Goal: Task Accomplishment & Management: Use online tool/utility

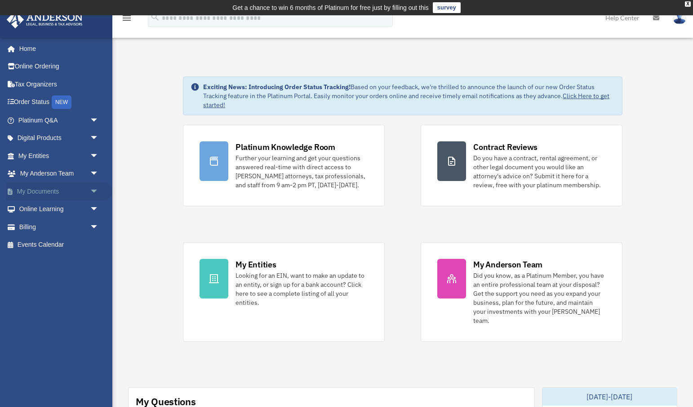
click at [94, 191] on span "arrow_drop_down" at bounding box center [99, 191] width 18 height 18
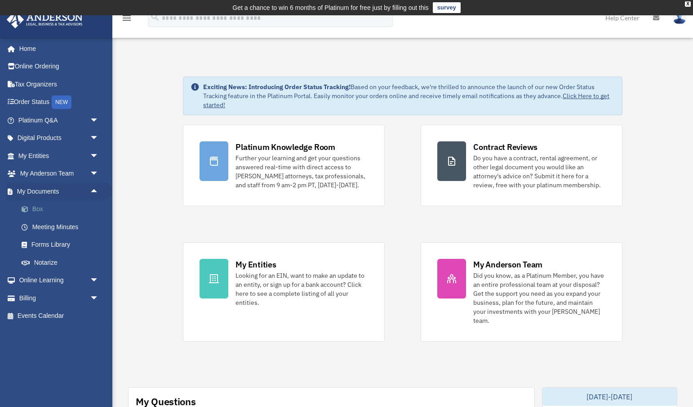
click at [38, 206] on link "Box" at bounding box center [63, 209] width 100 height 18
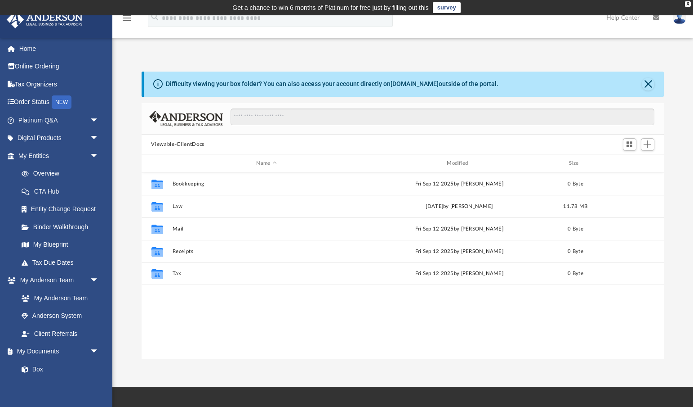
scroll to position [205, 523]
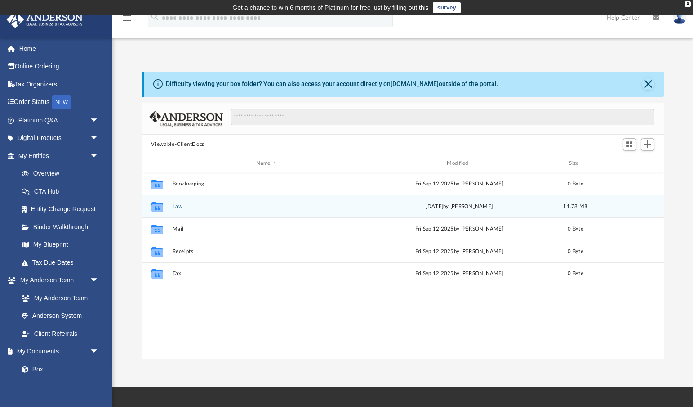
click at [178, 206] on button "Law" at bounding box center [266, 206] width 189 height 6
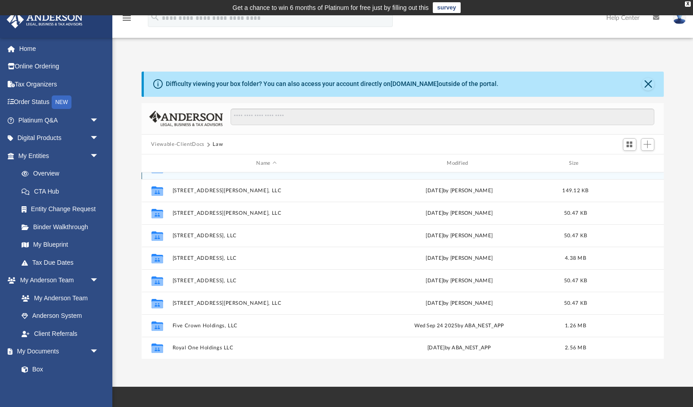
scroll to position [16, 0]
click at [648, 143] on span "Add" at bounding box center [648, 144] width 8 height 8
click at [631, 175] on li "New Folder" at bounding box center [635, 175] width 29 height 9
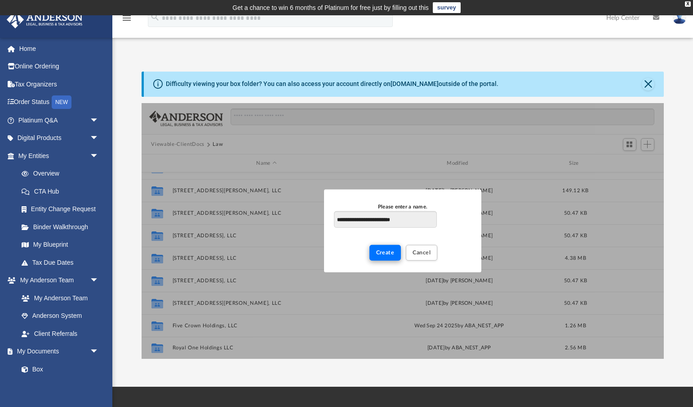
type input "**********"
click at [388, 250] on span "Create" at bounding box center [385, 252] width 18 height 5
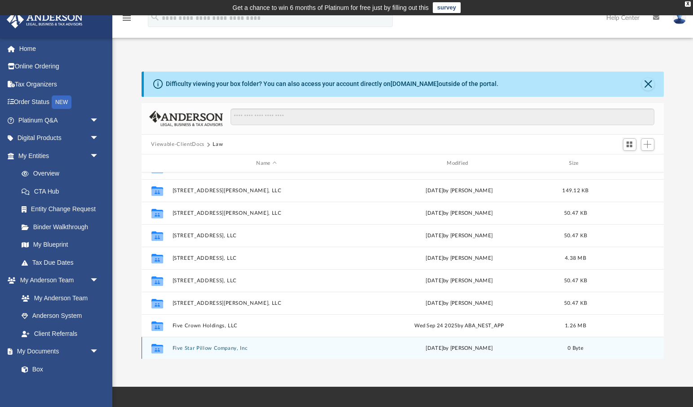
click at [209, 345] on button "Five Star Pillow Company, Inc" at bounding box center [266, 348] width 189 height 6
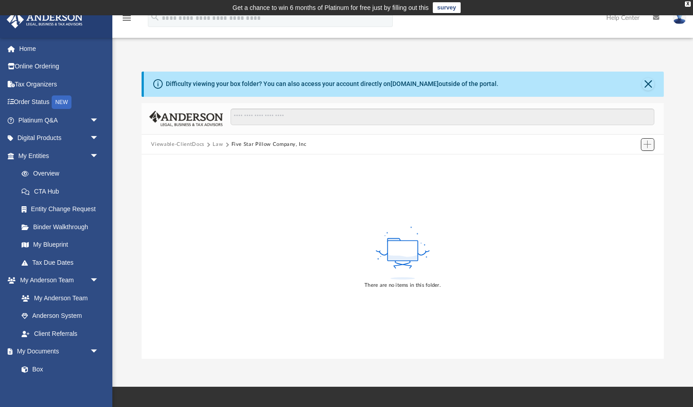
click at [648, 142] on span "Add" at bounding box center [648, 144] width 8 height 8
click at [639, 161] on li "Upload" at bounding box center [635, 161] width 29 height 9
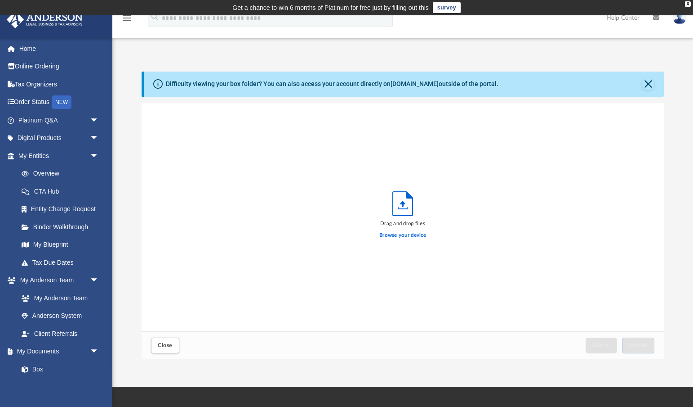
scroll to position [0, 0]
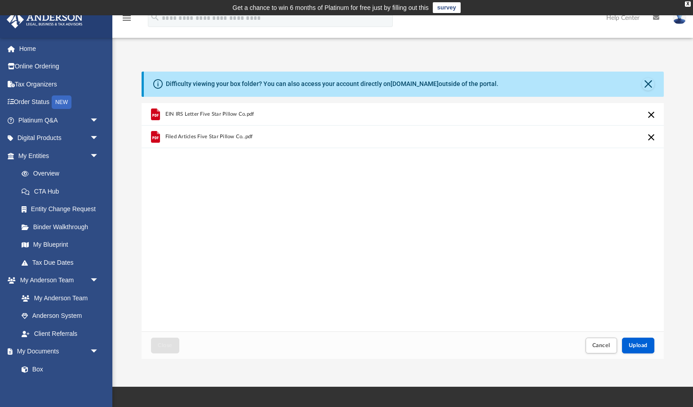
click at [207, 114] on span "EIN IRS Letter Five Star Pillow Co.pdf" at bounding box center [209, 114] width 89 height 6
click at [636, 342] on span "Upload" at bounding box center [638, 344] width 19 height 5
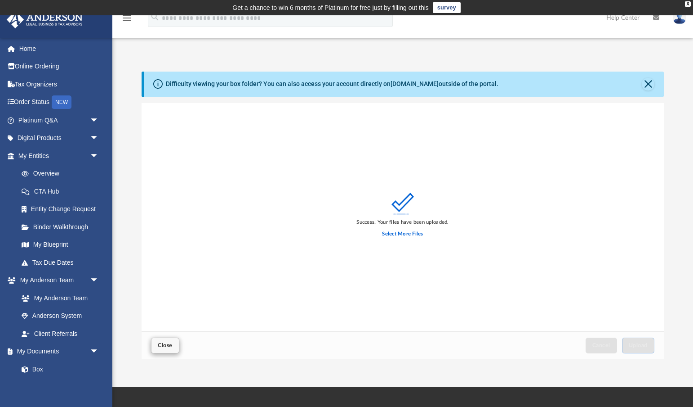
click at [172, 347] on span "Close" at bounding box center [165, 344] width 14 height 5
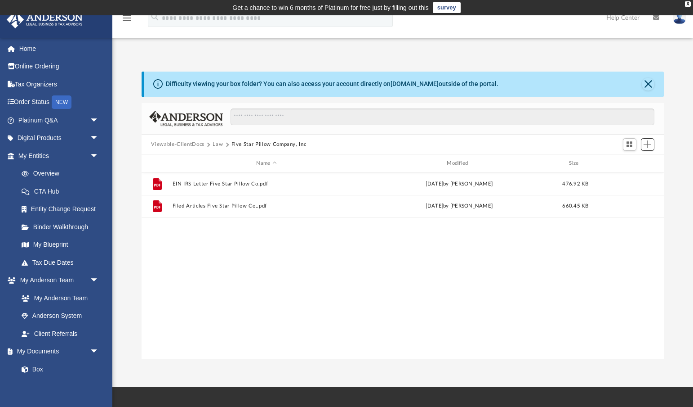
scroll to position [205, 523]
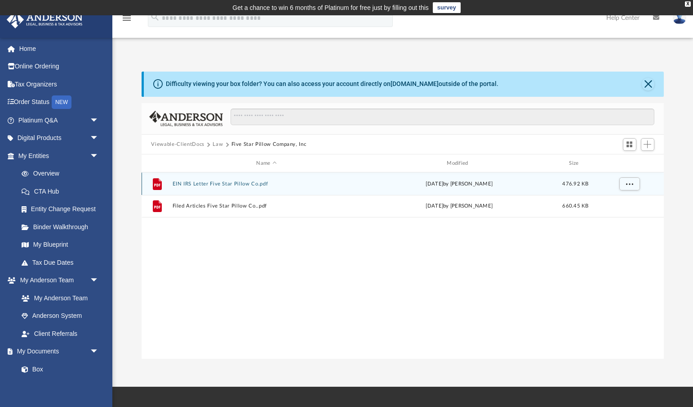
click at [220, 186] on button "EIN IRS Letter Five Star Pillow Co.pdf" at bounding box center [266, 184] width 189 height 6
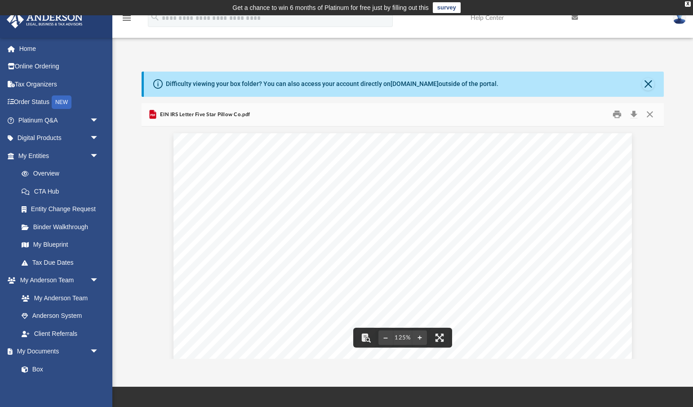
scroll to position [0, 0]
click at [652, 114] on button "Close" at bounding box center [650, 114] width 16 height 14
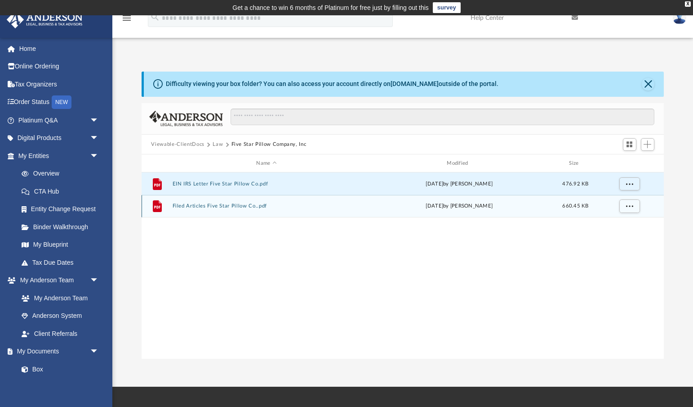
click at [232, 207] on button "Filed Articles Five Star Pillow Co..pdf" at bounding box center [266, 206] width 189 height 6
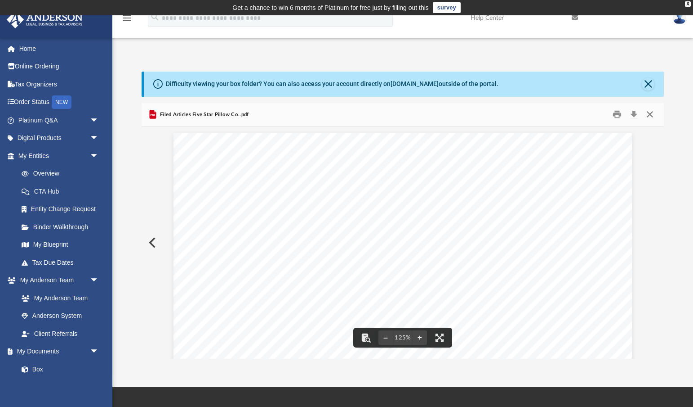
click at [651, 113] on button "Close" at bounding box center [650, 114] width 16 height 14
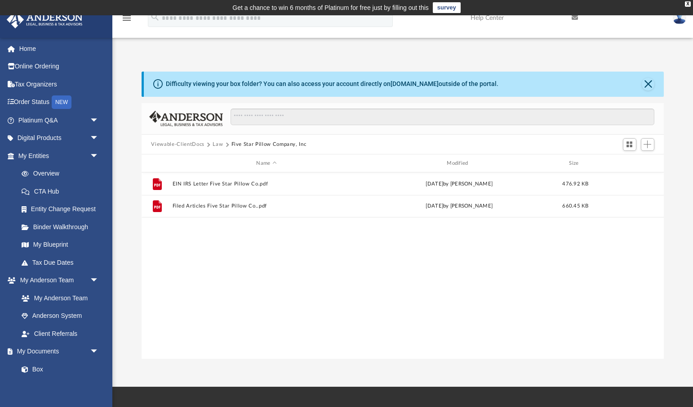
click at [128, 147] on div "Difficulty viewing your box folder? You can also access your account directly o…" at bounding box center [402, 215] width 581 height 287
